Goal: Information Seeking & Learning: Learn about a topic

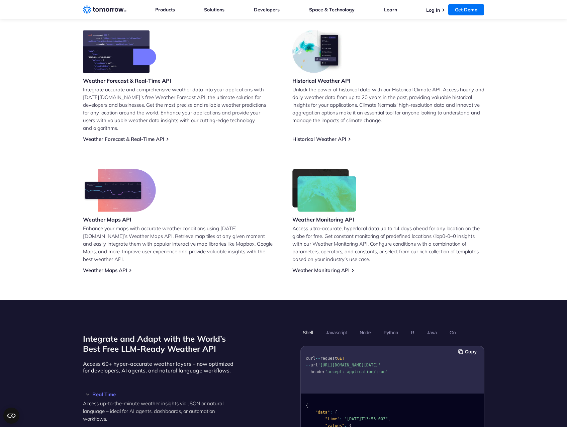
scroll to position [402, 0]
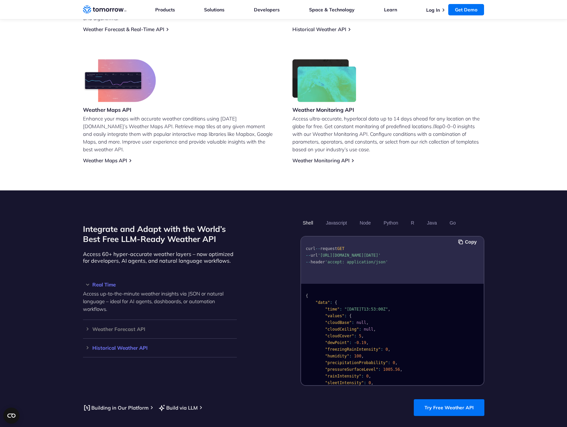
click at [85, 346] on h3 "Historical Weather API" at bounding box center [160, 348] width 154 height 5
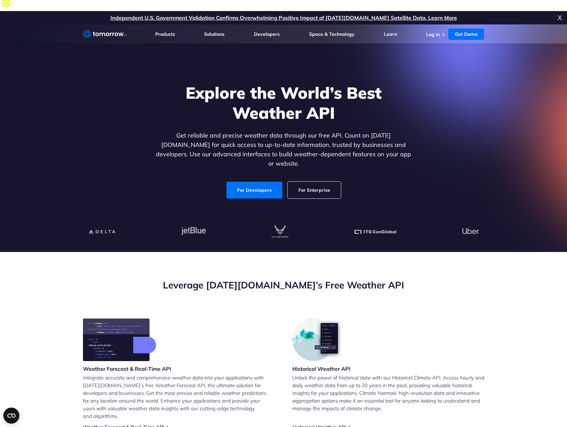
scroll to position [0, 0]
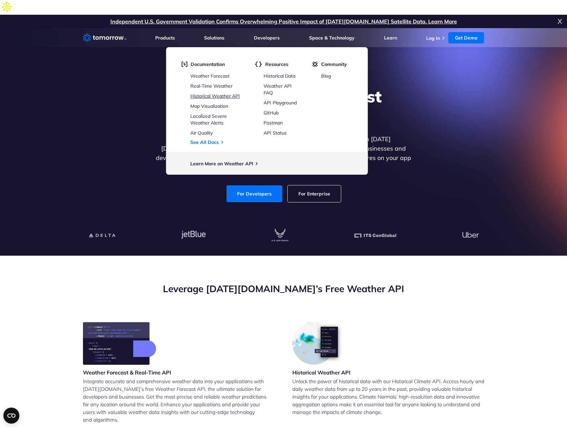
click at [214, 93] on link "Historical Weather API" at bounding box center [215, 96] width 50 height 6
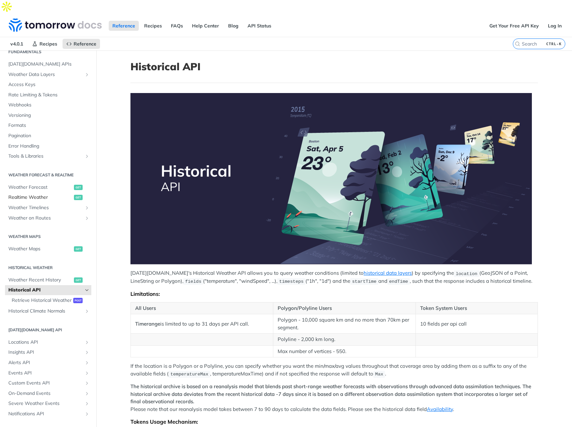
scroll to position [35, 0]
click at [42, 339] on span "Locations API" at bounding box center [45, 342] width 74 height 7
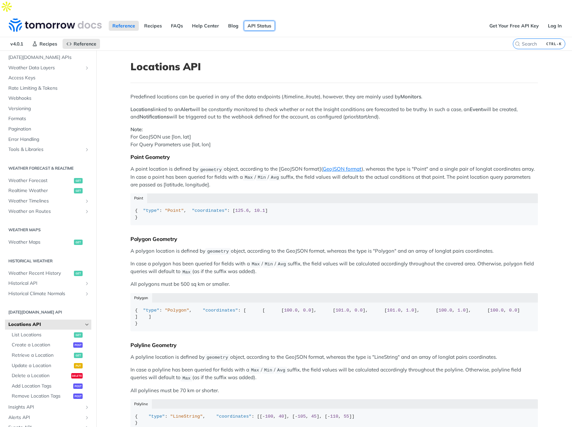
click at [270, 21] on link "API Status" at bounding box center [259, 26] width 31 height 10
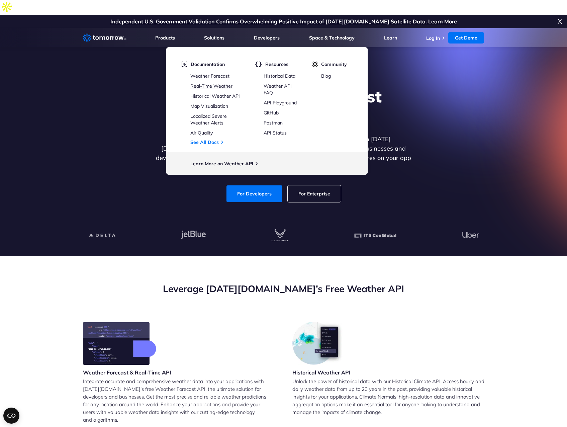
click at [217, 83] on link "Real-Time Weather" at bounding box center [211, 86] width 42 height 6
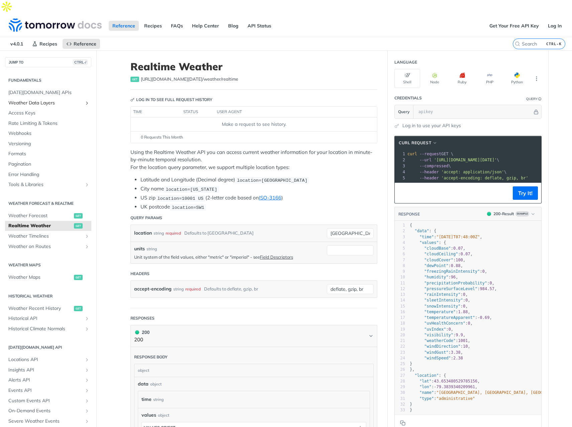
click at [75, 100] on span "Weather Data Layers" at bounding box center [45, 103] width 74 height 7
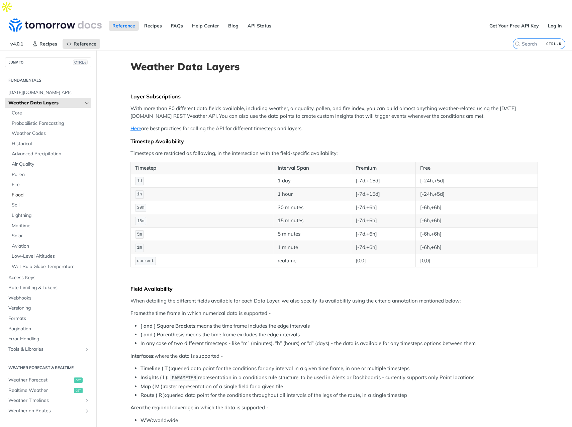
scroll to position [33, 0]
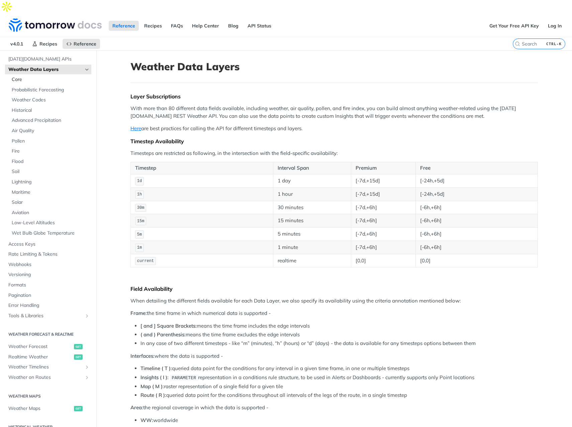
click at [20, 76] on span "Core" at bounding box center [51, 79] width 78 height 7
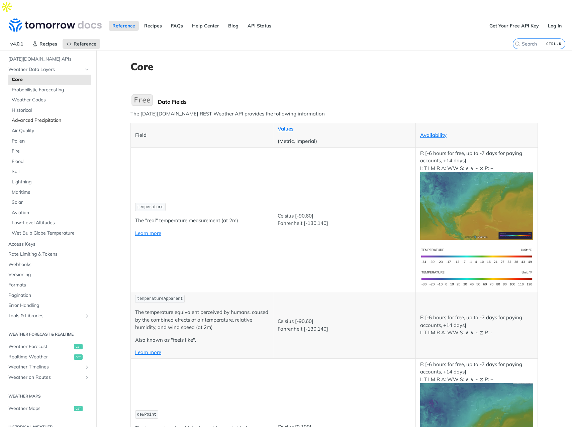
click at [37, 117] on span "Advanced Precipitation" at bounding box center [51, 120] width 78 height 7
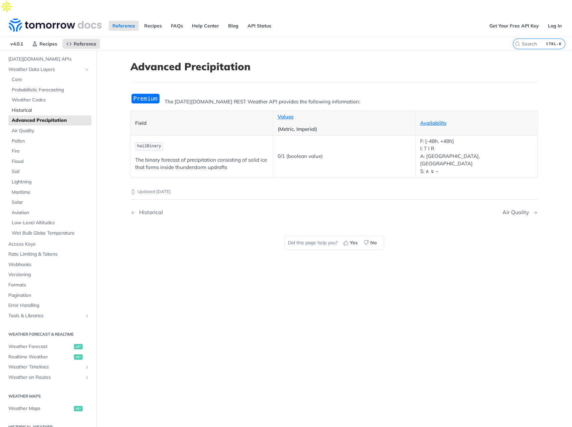
click at [31, 107] on span "Historical" at bounding box center [51, 110] width 78 height 7
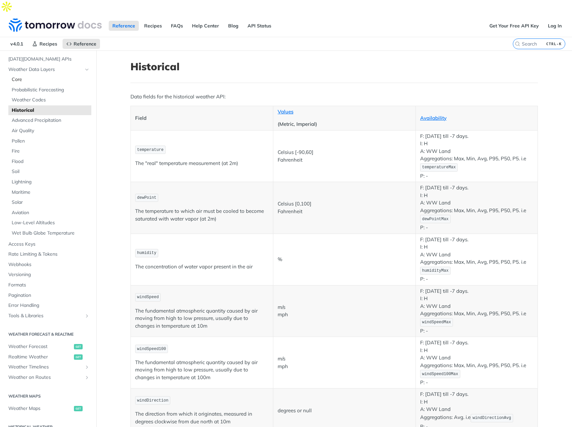
click at [22, 76] on span "Core" at bounding box center [51, 79] width 78 height 7
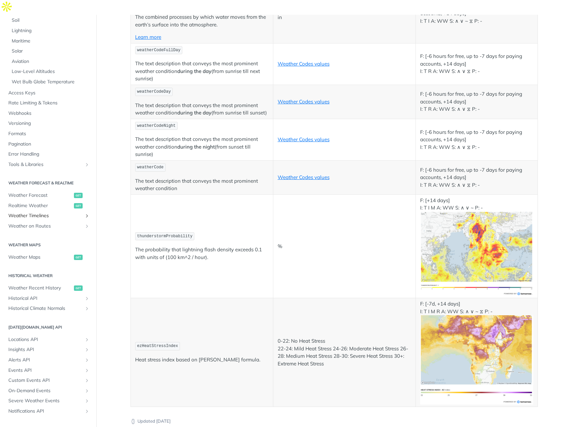
scroll to position [167, 0]
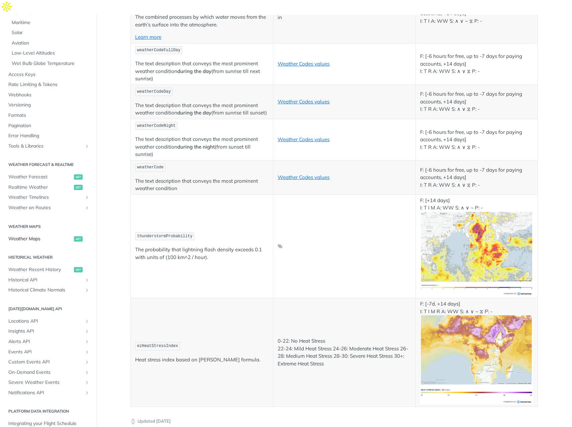
click at [36, 236] on span "Weather Maps" at bounding box center [40, 239] width 64 height 7
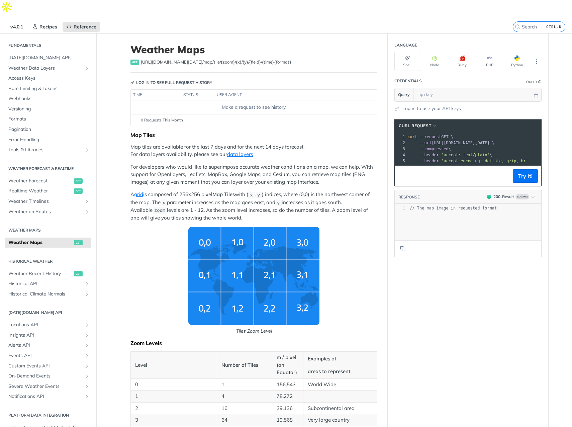
scroll to position [67, 0]
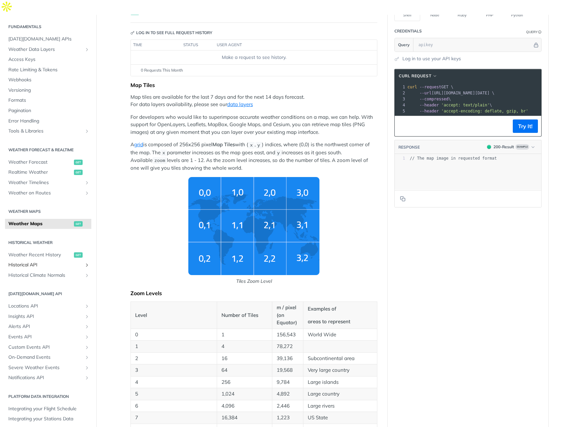
click at [84, 262] on icon "Show subpages for Historical API" at bounding box center [86, 264] width 5 height 5
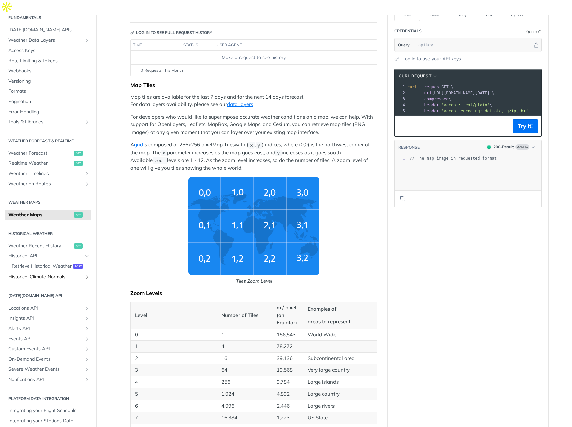
scroll to position [35, 0]
click at [30, 334] on span "Events API" at bounding box center [45, 337] width 74 height 7
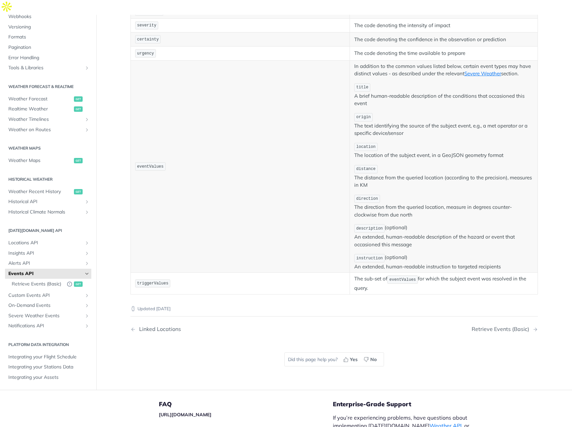
scroll to position [201, 0]
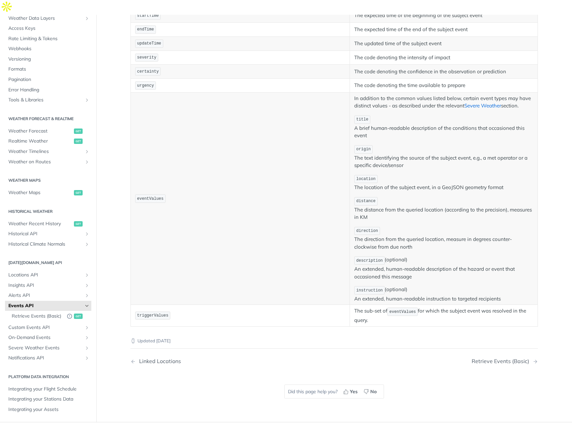
click at [479, 102] on link "Severe Weather" at bounding box center [483, 105] width 37 height 6
click at [478, 102] on link "Severe Weather" at bounding box center [483, 105] width 37 height 6
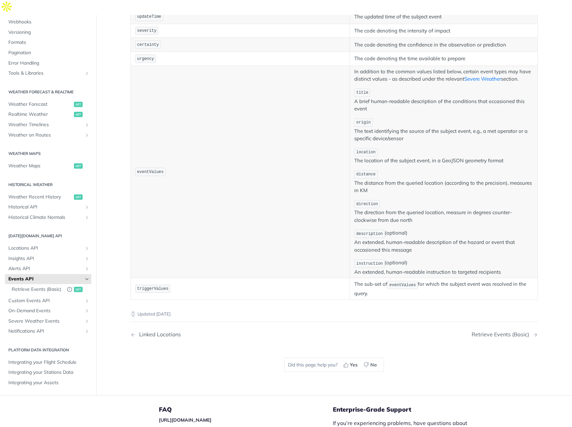
scroll to position [167, 0]
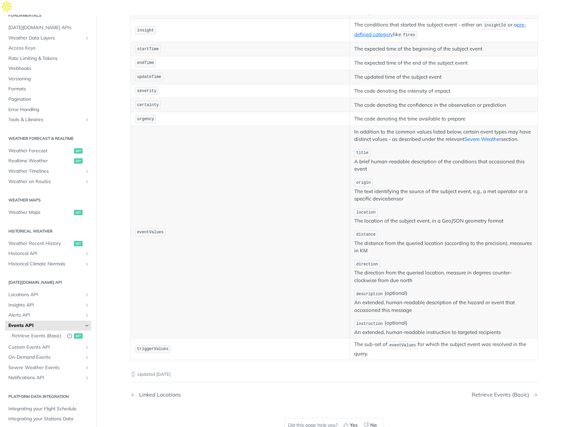
click at [476, 136] on link "Severe Weather" at bounding box center [483, 139] width 37 height 6
click at [475, 136] on link "Severe Weather" at bounding box center [483, 139] width 37 height 6
click at [474, 136] on link "Severe Weather" at bounding box center [483, 139] width 37 height 6
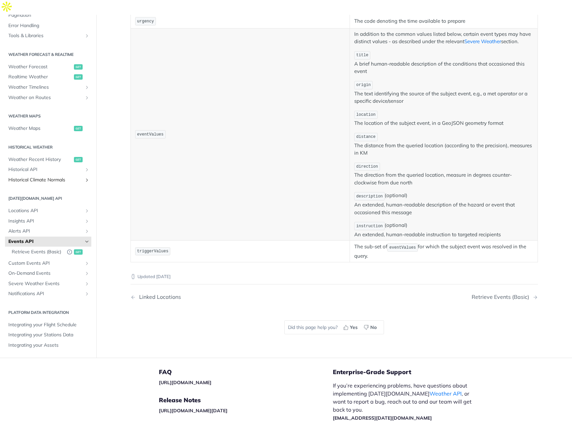
scroll to position [268, 0]
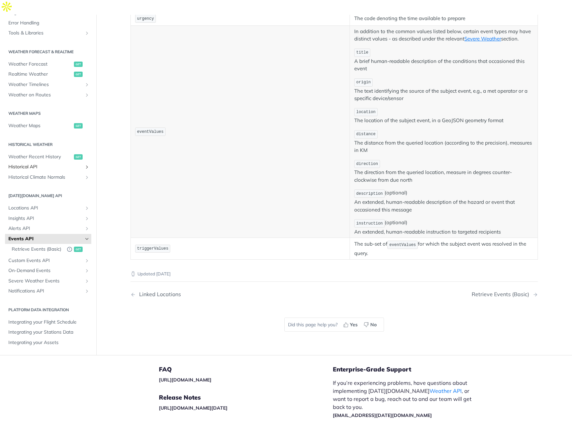
click at [51, 164] on span "Historical API" at bounding box center [45, 167] width 74 height 7
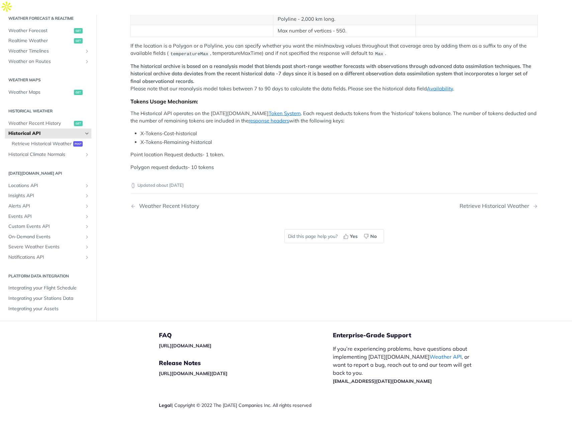
scroll to position [265, 0]
click at [37, 141] on span "Retrieve Historical Weather" at bounding box center [42, 144] width 60 height 7
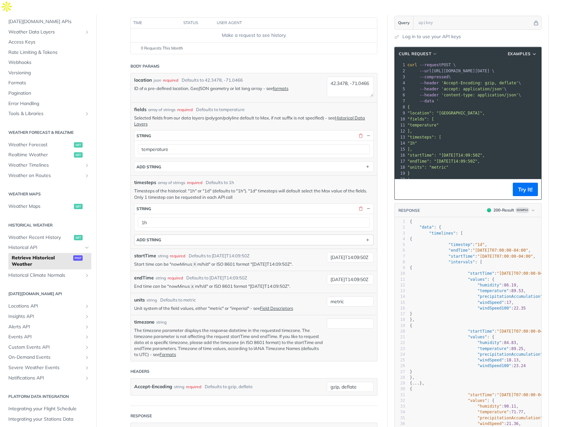
scroll to position [201, 0]
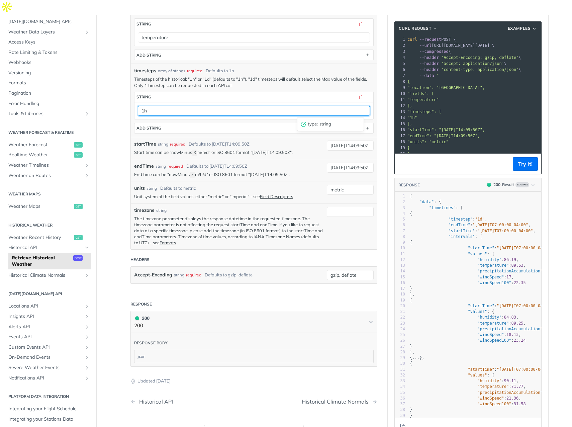
click at [167, 106] on input "1h" at bounding box center [254, 111] width 232 height 10
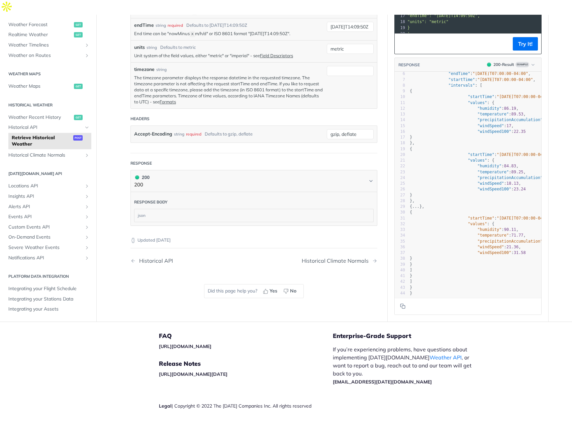
scroll to position [41, 0]
click at [60, 244] on span "Severe Weather Events" at bounding box center [45, 247] width 74 height 7
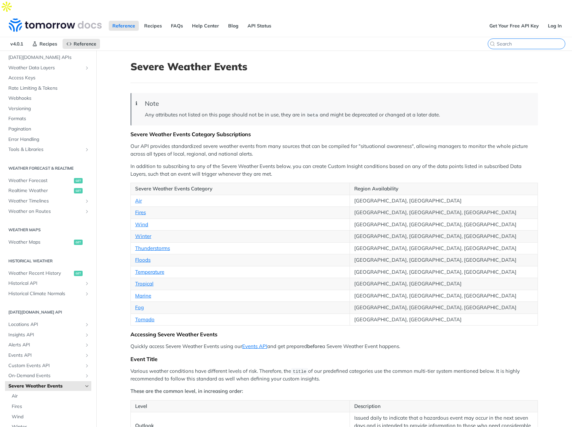
click at [520, 41] on input "search" at bounding box center [531, 44] width 68 height 6
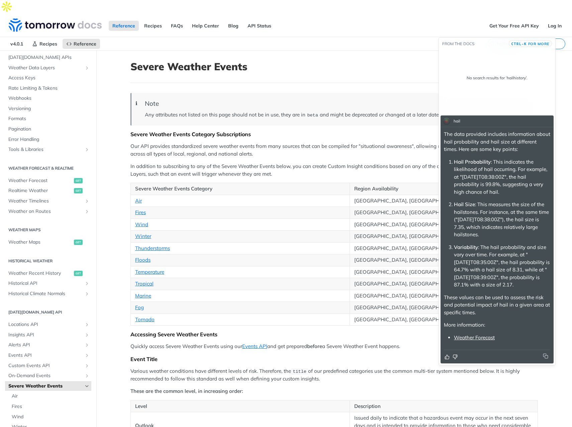
click at [501, 41] on input "hailhistory" at bounding box center [531, 44] width 68 height 6
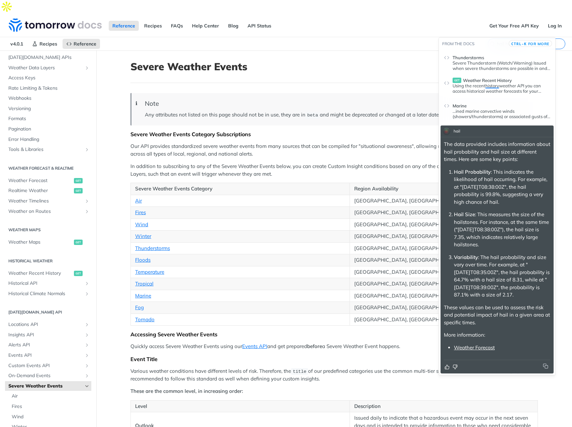
click at [534, 41] on input "hail history" at bounding box center [531, 44] width 68 height 6
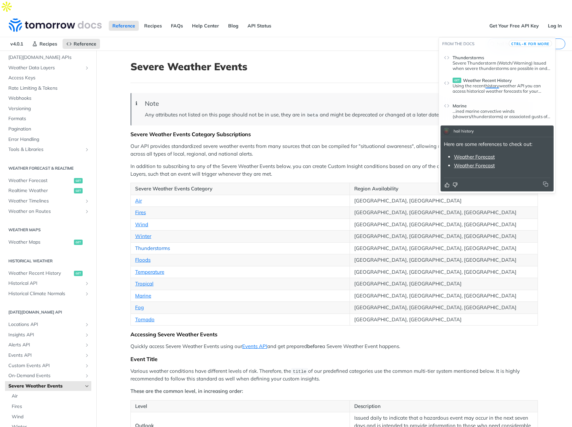
type input "hail history"
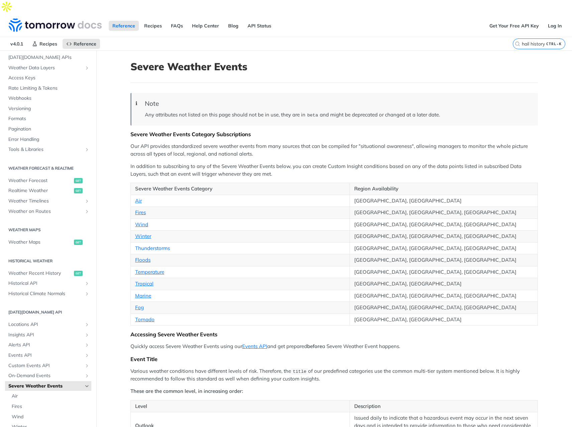
click at [149, 245] on link "Thunderstorms" at bounding box center [152, 248] width 35 height 6
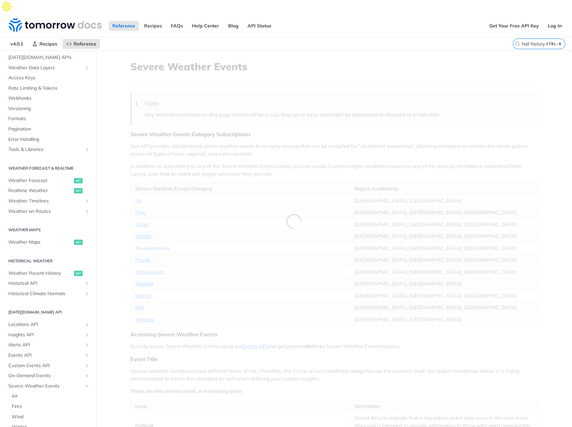
scroll to position [131, 0]
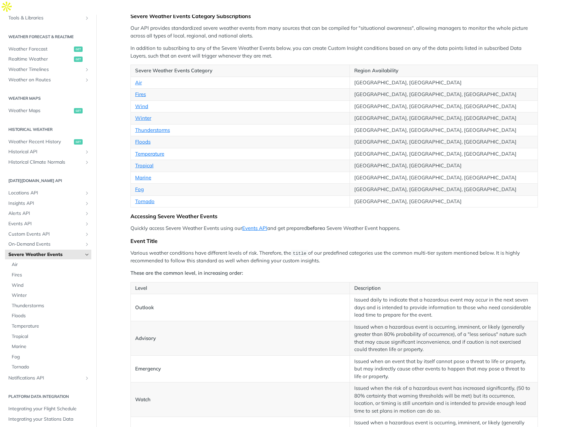
scroll to position [268, 0]
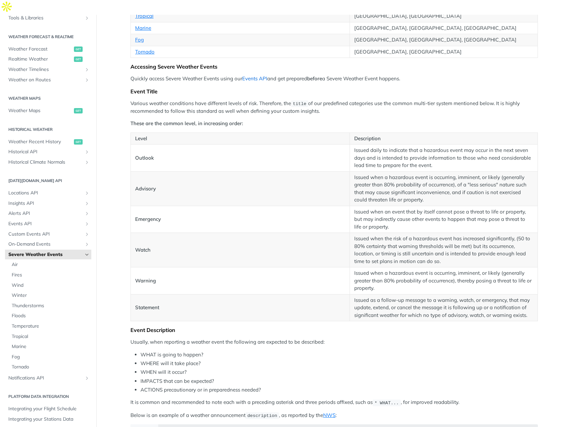
click at [260, 75] on link "Events API" at bounding box center [254, 78] width 25 height 6
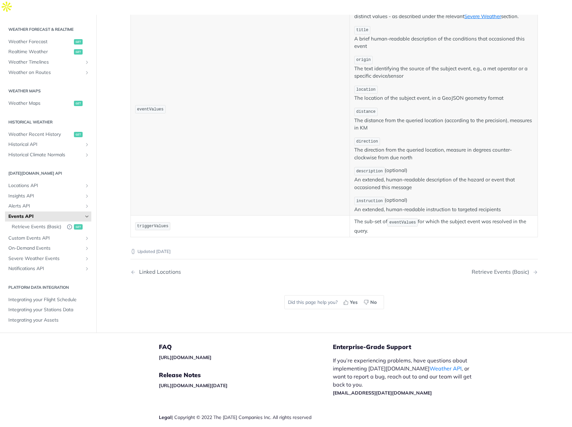
scroll to position [301, 0]
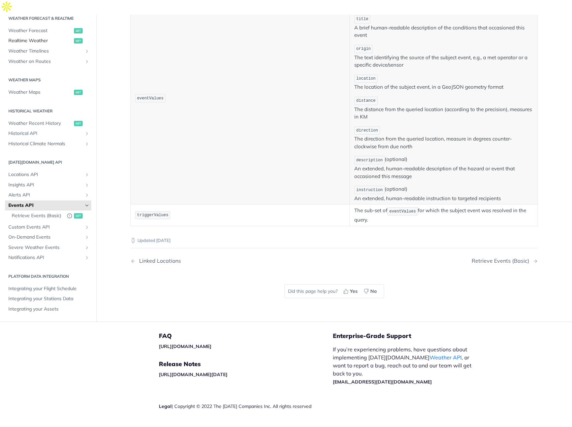
click at [33, 38] on span "Realtime Weather" at bounding box center [40, 41] width 64 height 7
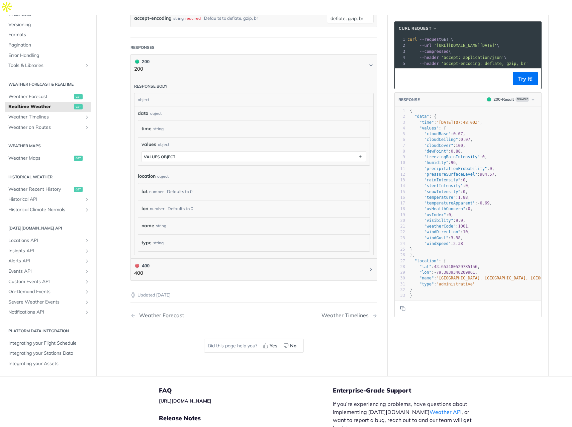
scroll to position [325, 0]
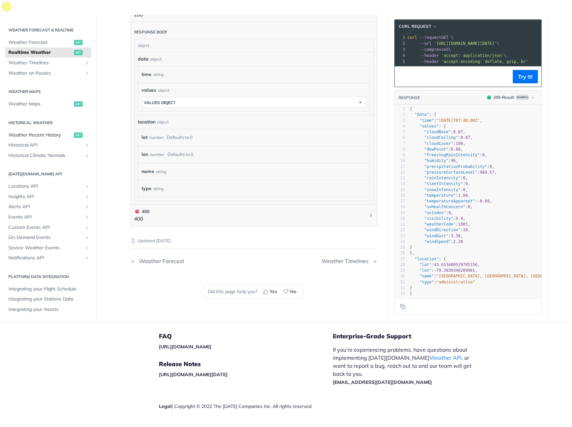
click at [51, 132] on span "Weather Recent History" at bounding box center [40, 135] width 64 height 7
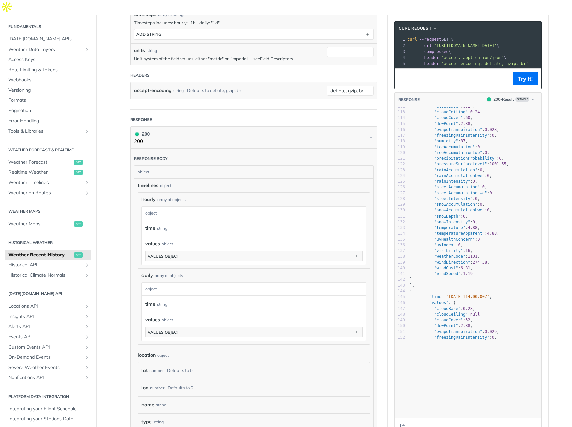
scroll to position [668, 0]
